Goal: Entertainment & Leisure: Consume media (video, audio)

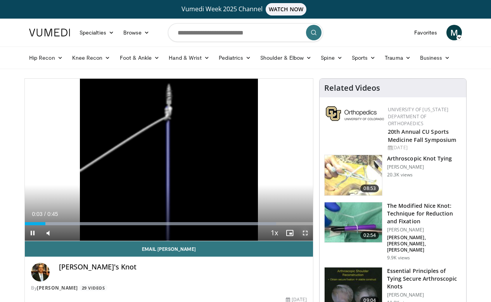
click at [306, 234] on span "Video Player" at bounding box center [304, 232] width 15 height 15
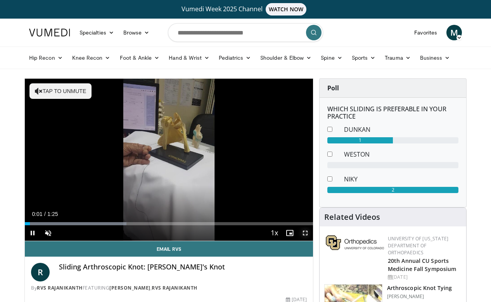
click at [304, 234] on span "Video Player" at bounding box center [304, 232] width 15 height 15
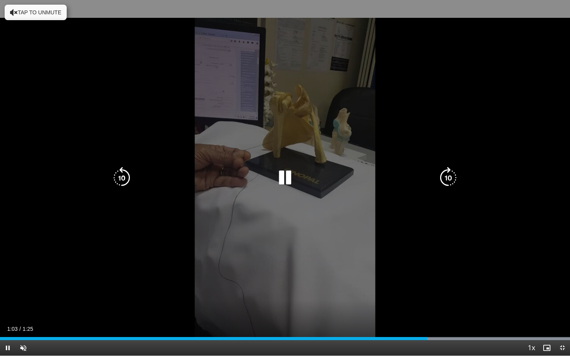
click at [293, 175] on icon "Video Player" at bounding box center [285, 178] width 22 height 22
